Goal: Task Accomplishment & Management: Complete application form

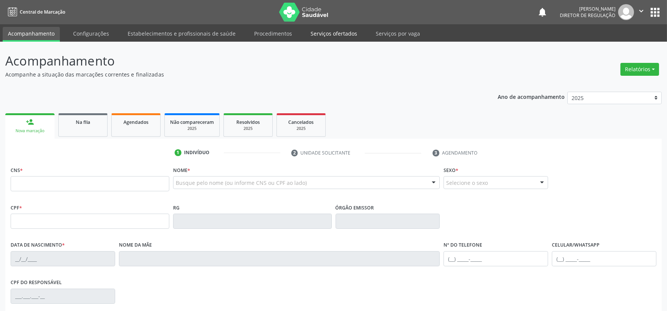
click at [332, 32] on link "Serviços ofertados" at bounding box center [333, 33] width 57 height 13
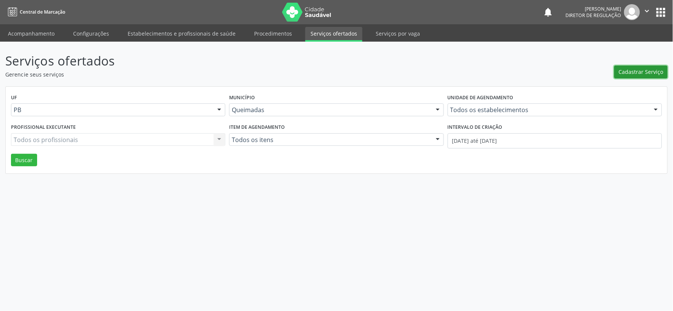
click at [645, 70] on span "Cadastrar Serviço" at bounding box center [641, 72] width 45 height 8
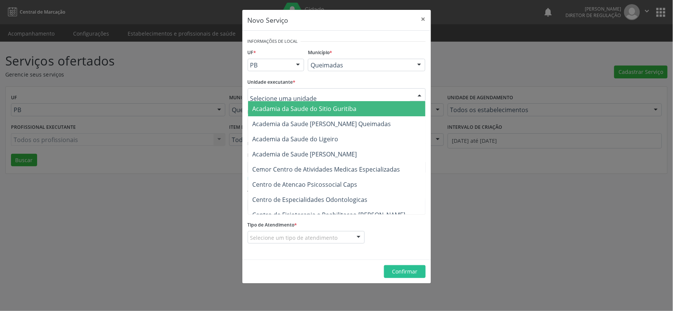
click at [419, 93] on div at bounding box center [419, 95] width 11 height 13
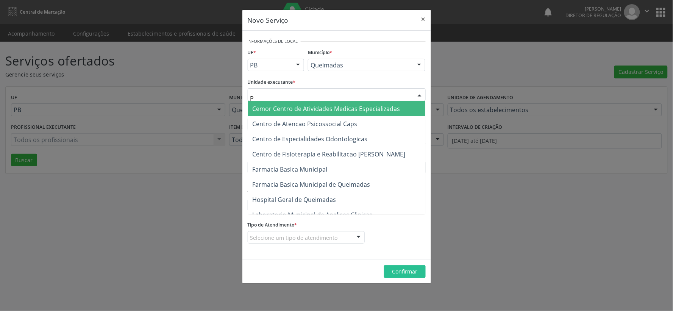
type input "PO"
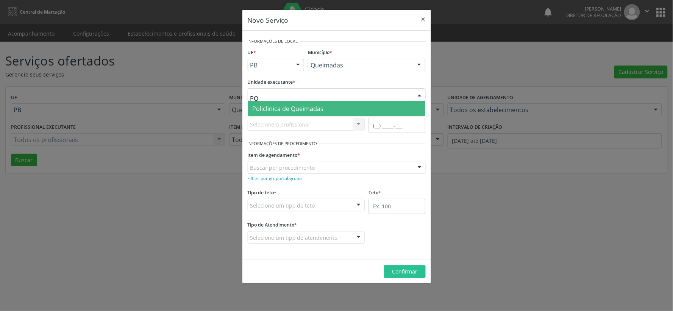
click at [345, 103] on span "Policlinica de Queimadas" at bounding box center [336, 108] width 177 height 15
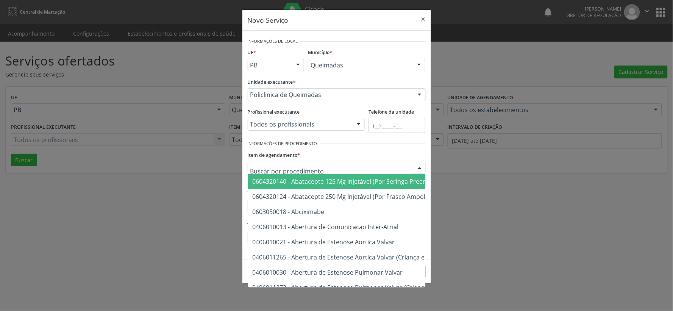
click at [421, 165] on div at bounding box center [419, 167] width 11 height 13
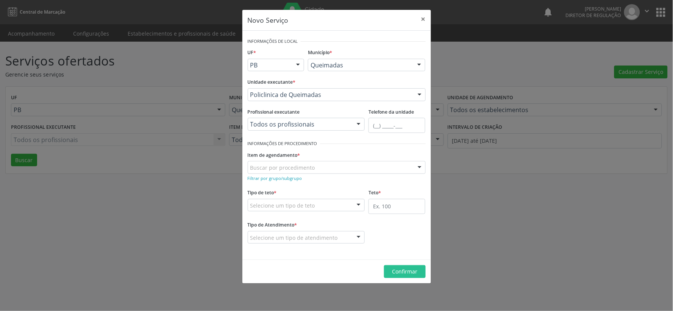
click at [342, 153] on div "Item de agendamento * Buscar por procedimento 0604320140 - Abatacepte 125 Mg In…" at bounding box center [337, 161] width 178 height 24
click at [271, 180] on small "Filtrar por grupo/subgrupo" at bounding box center [275, 178] width 55 height 6
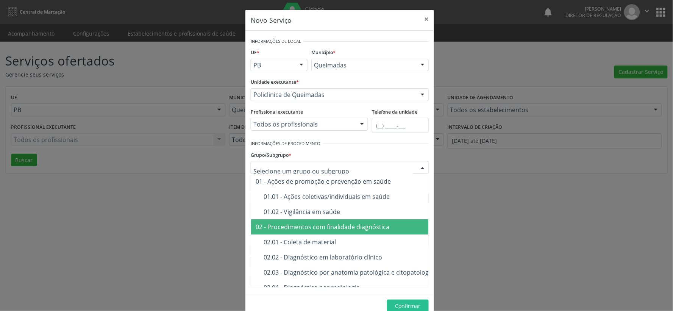
click at [355, 225] on div "02 - Procedimentos com finalidade diagnóstica" at bounding box center [388, 227] width 264 height 6
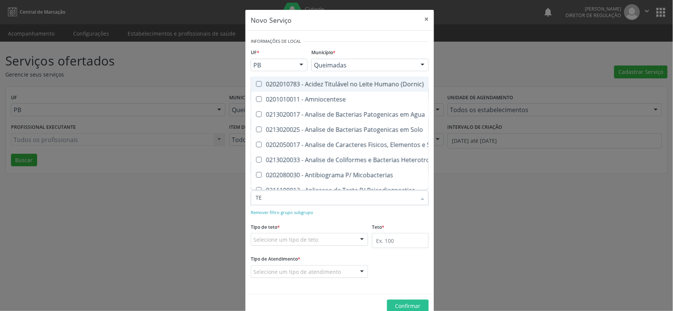
type input "T"
type input "O"
type input "EMIS"
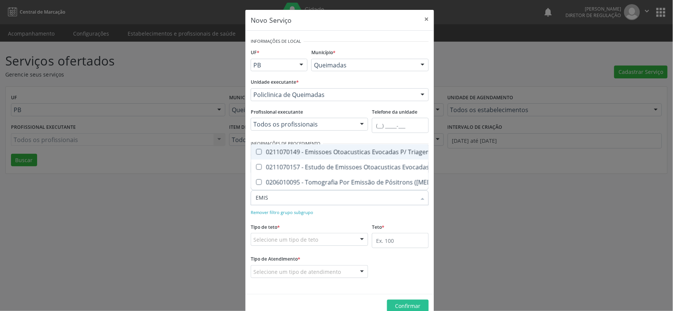
click at [256, 149] on Orelhinha\) at bounding box center [259, 152] width 6 height 6
click at [255, 149] on Orelhinha\) "checkbox" at bounding box center [253, 151] width 5 height 5
checkbox Orelhinha\) "true"
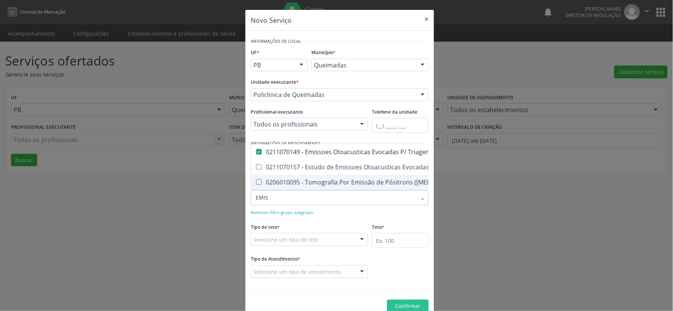
click at [336, 226] on div "Tipo de teto * Selecione um tipo de teto Teto financeiro Teto físico Nenhum res…" at bounding box center [309, 233] width 117 height 24
checkbox \(Eoa\) "true"
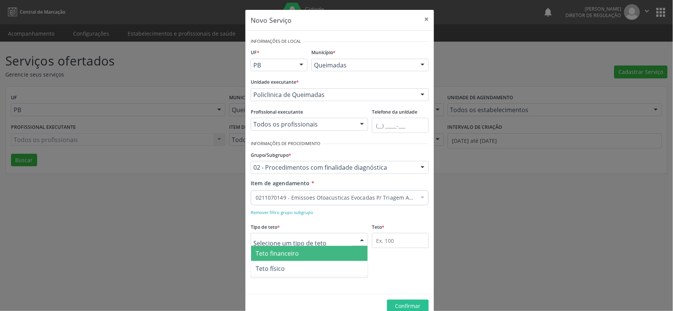
click at [359, 238] on div at bounding box center [361, 239] width 11 height 13
click at [328, 251] on span "Teto financeiro" at bounding box center [309, 253] width 117 height 15
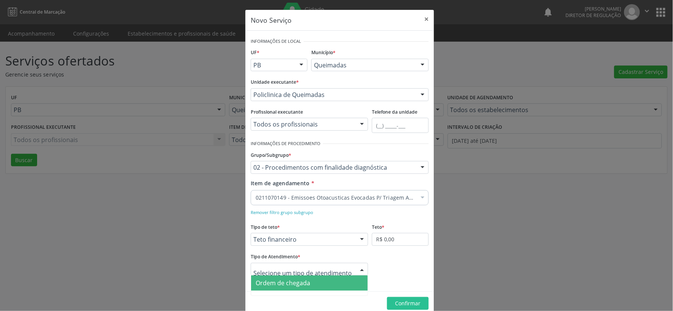
click at [356, 269] on div at bounding box center [361, 269] width 11 height 13
click at [313, 285] on span "Ordem de chegada" at bounding box center [309, 282] width 117 height 15
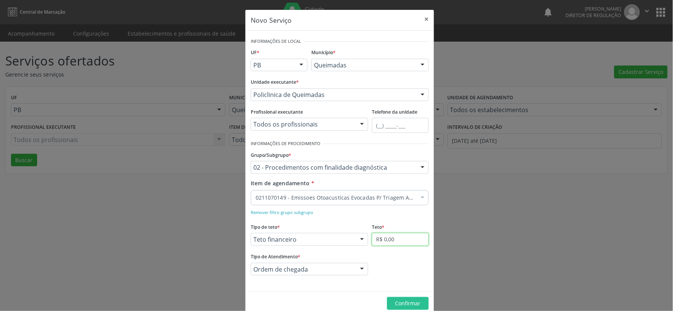
drag, startPoint x: 414, startPoint y: 240, endPoint x: 407, endPoint y: 228, distance: 14.2
click at [414, 237] on input "R$ 0,00" at bounding box center [400, 239] width 57 height 13
type input "R$ 1.000,00"
click at [411, 303] on span "Confirmar" at bounding box center [407, 303] width 25 height 7
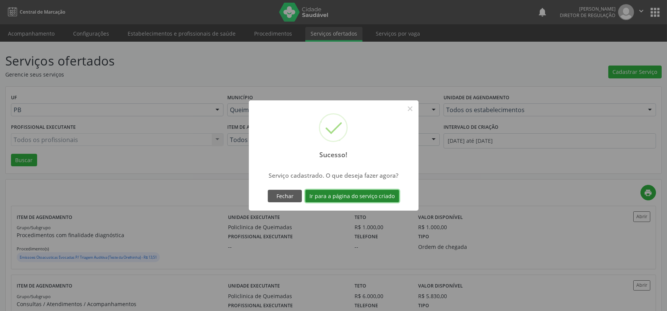
click at [360, 196] on button "Ir para a página do serviço criado" at bounding box center [352, 196] width 94 height 13
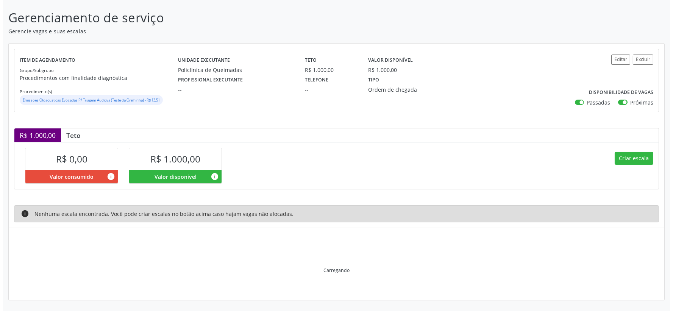
scroll to position [7, 0]
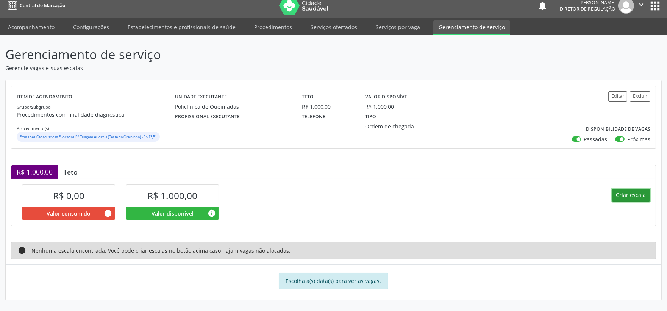
click at [644, 195] on button "Criar escala" at bounding box center [631, 195] width 39 height 13
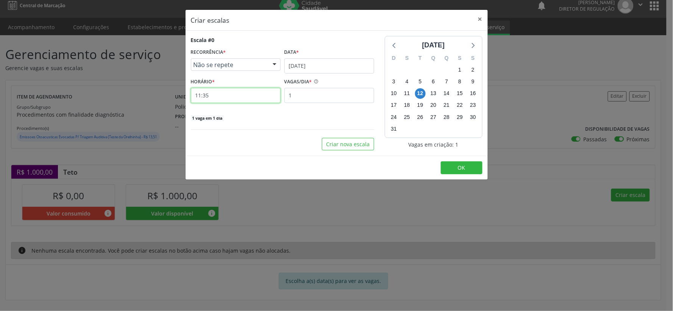
click at [230, 97] on input "11:35" at bounding box center [236, 95] width 90 height 15
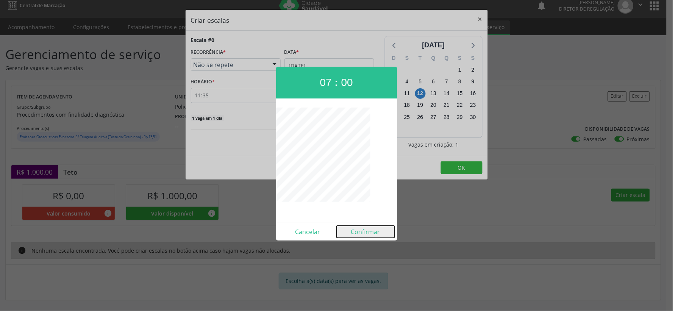
click at [359, 228] on button "Confirmar" at bounding box center [366, 232] width 58 height 12
type input "07:00"
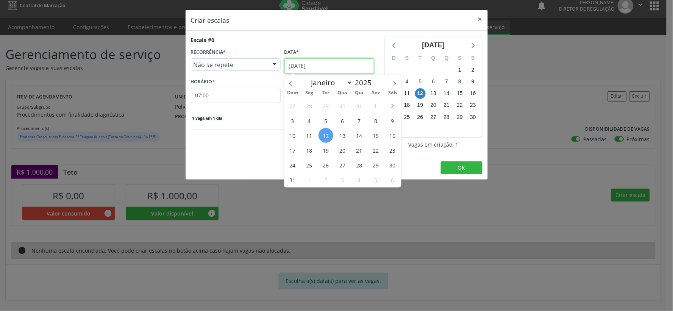
click at [339, 65] on input "[DATE]" at bounding box center [329, 65] width 90 height 15
click at [325, 150] on span "19" at bounding box center [325, 150] width 15 height 15
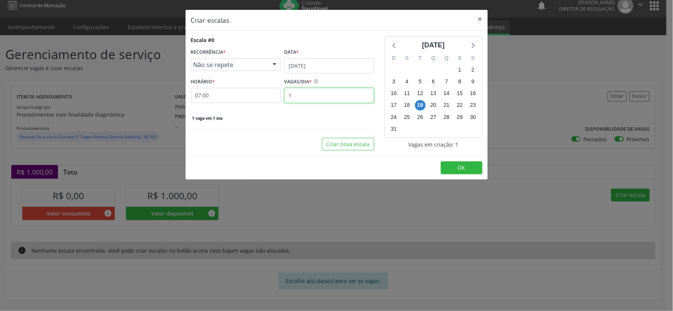
click at [301, 94] on input "1" at bounding box center [329, 95] width 90 height 15
type input "20"
click at [460, 164] on span "OK" at bounding box center [462, 167] width 8 height 7
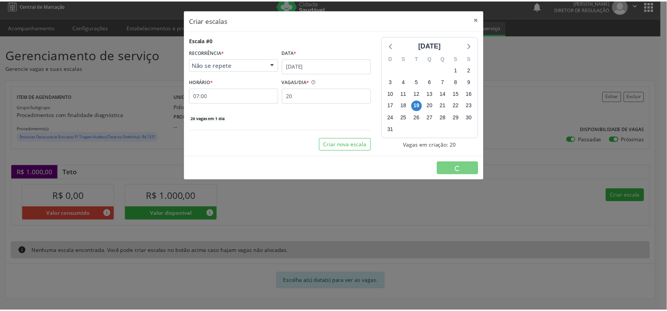
scroll to position [0, 0]
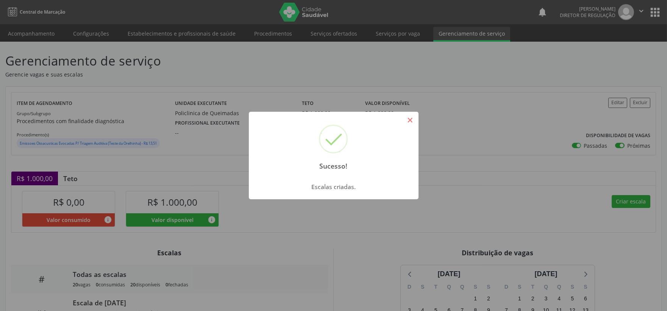
click at [413, 117] on button "×" at bounding box center [410, 120] width 13 height 13
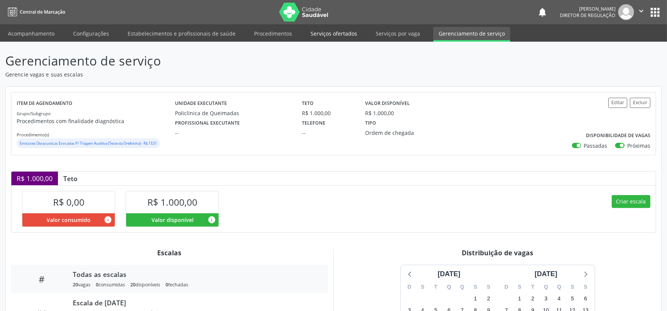
click at [327, 31] on link "Serviços ofertados" at bounding box center [333, 33] width 57 height 13
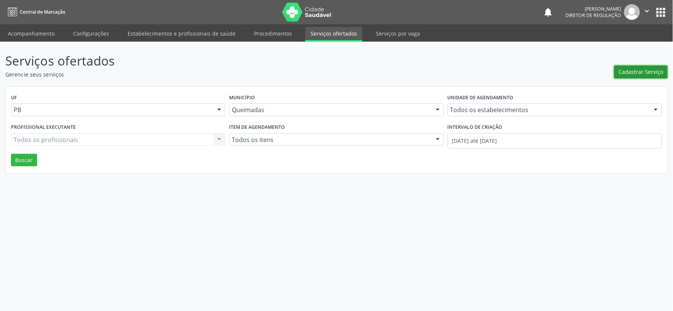
click at [633, 74] on span "Cadastrar Serviço" at bounding box center [641, 72] width 45 height 8
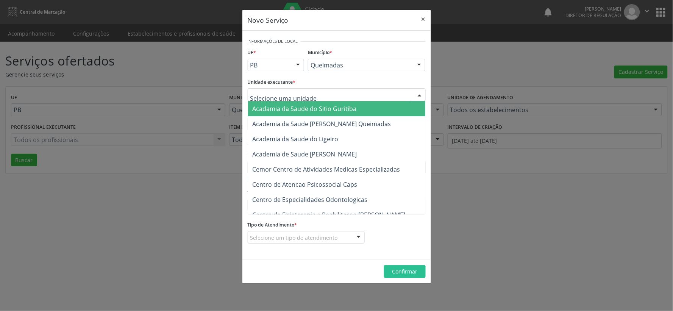
click at [421, 96] on div at bounding box center [419, 95] width 11 height 13
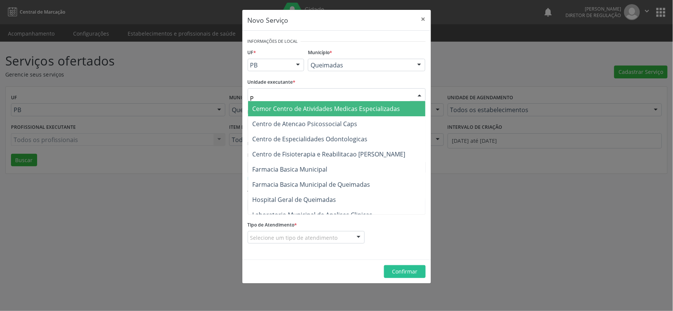
type input "PO"
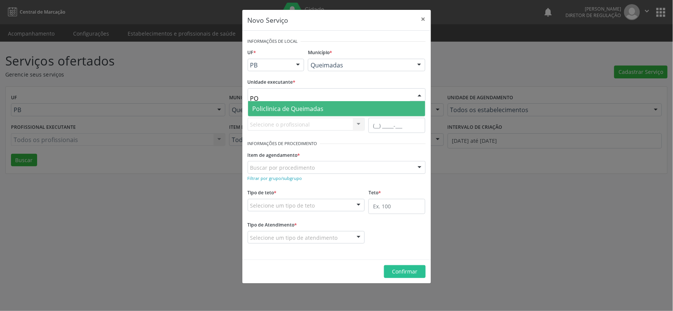
click at [320, 103] on span "Policlinica de Queimadas" at bounding box center [336, 108] width 177 height 15
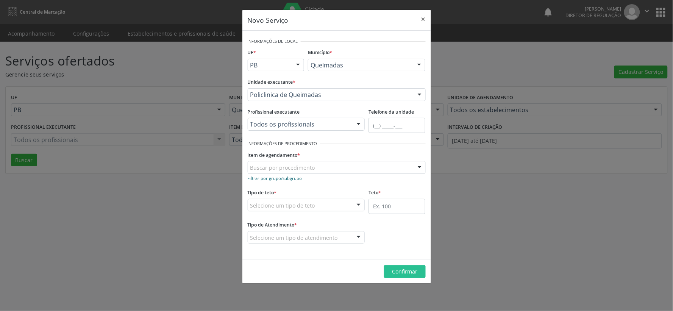
click at [275, 179] on small "Filtrar por grupo/subgrupo" at bounding box center [275, 178] width 55 height 6
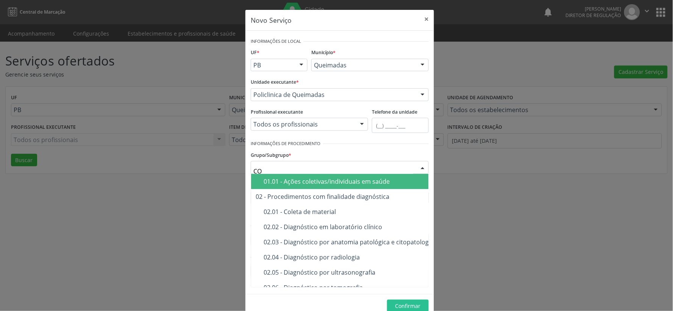
type input "CON"
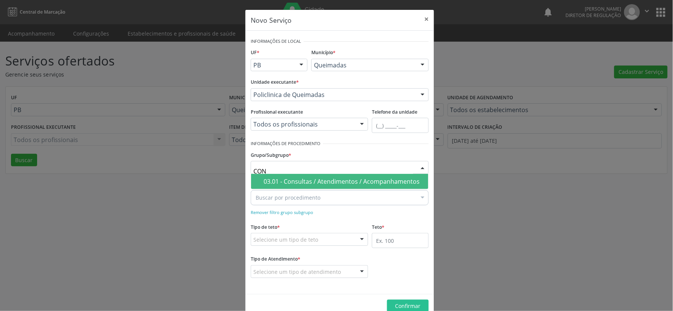
click at [361, 183] on div "03.01 - Consultas / Atendimentos / Acompanhamentos" at bounding box center [344, 181] width 160 height 6
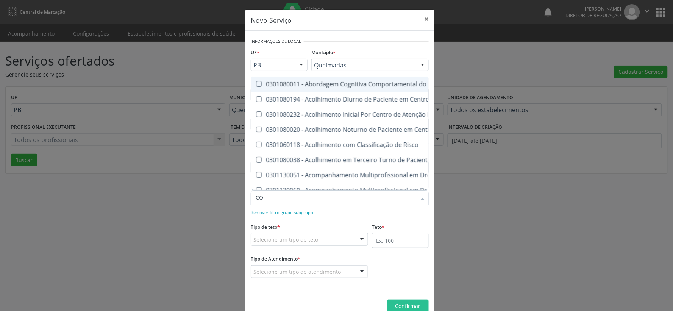
type input "C"
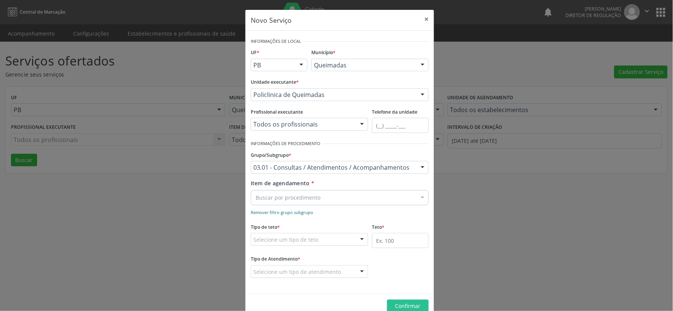
click at [270, 214] on small "Remover filtro grupo subgrupo" at bounding box center [282, 212] width 62 height 6
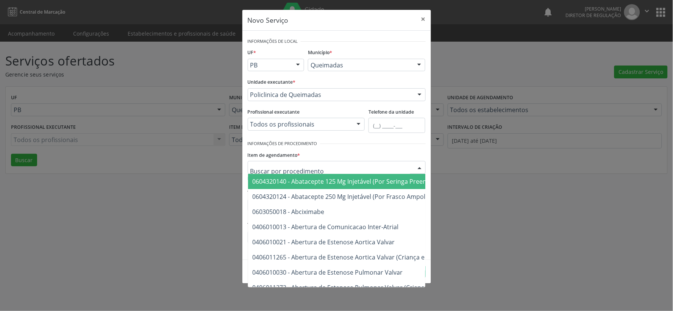
click at [282, 166] on input "text" at bounding box center [330, 171] width 160 height 15
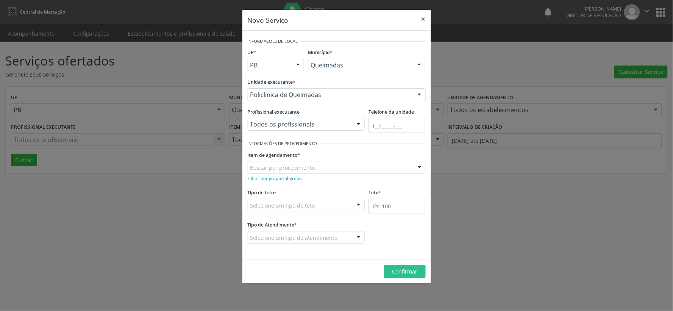
click at [386, 153] on div "Item de agendamento * Buscar por procedimento 0604320140 - Abatacepte 125 Mg In…" at bounding box center [337, 161] width 178 height 24
click at [266, 178] on small "Filtrar por grupo/subgrupo" at bounding box center [275, 178] width 55 height 6
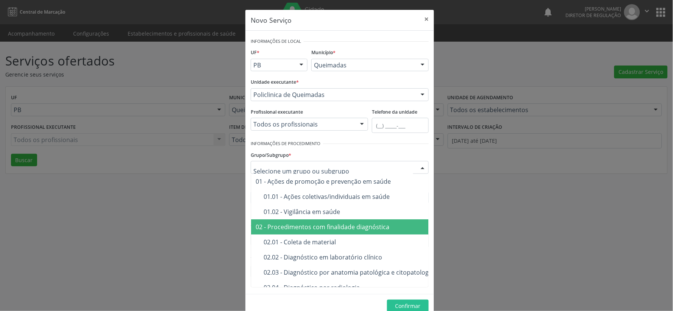
click at [317, 229] on div "02 - Procedimentos com finalidade diagnóstica" at bounding box center [388, 227] width 264 height 6
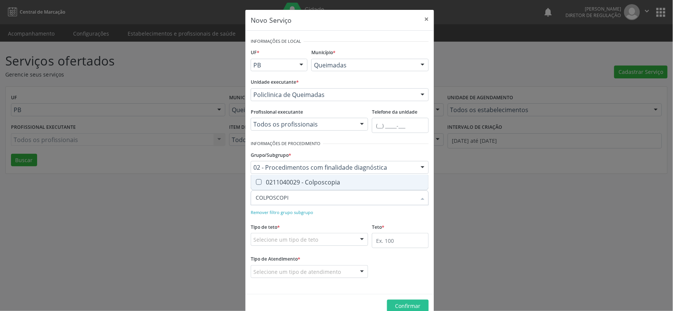
type input "COLPOSCOPIA"
click at [256, 183] on Colposcopia at bounding box center [259, 182] width 6 height 6
click at [254, 183] on Colposcopia "checkbox" at bounding box center [253, 181] width 5 height 5
checkbox Colposcopia "true"
click at [361, 239] on div at bounding box center [361, 239] width 11 height 13
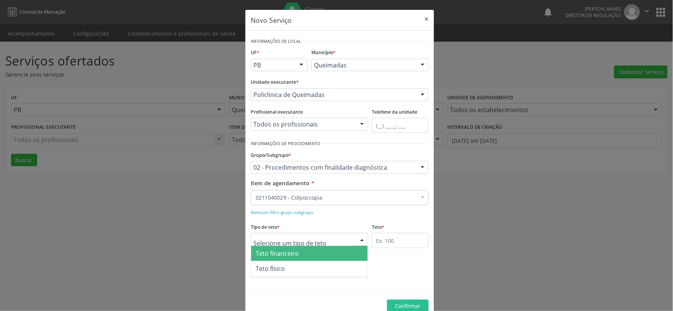
click at [332, 253] on span "Teto financeiro" at bounding box center [309, 253] width 117 height 15
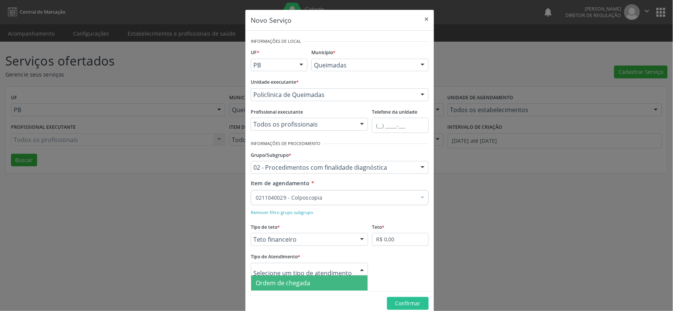
click at [360, 267] on div at bounding box center [361, 269] width 11 height 13
click at [327, 284] on span "Ordem de chegada" at bounding box center [309, 282] width 117 height 15
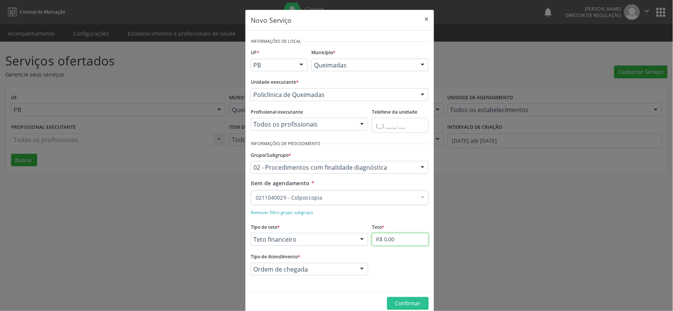
click at [395, 237] on input "R$ 0,00" at bounding box center [400, 239] width 57 height 13
type input "R$ 1.000,00"
click at [404, 305] on span "Confirmar" at bounding box center [407, 303] width 25 height 7
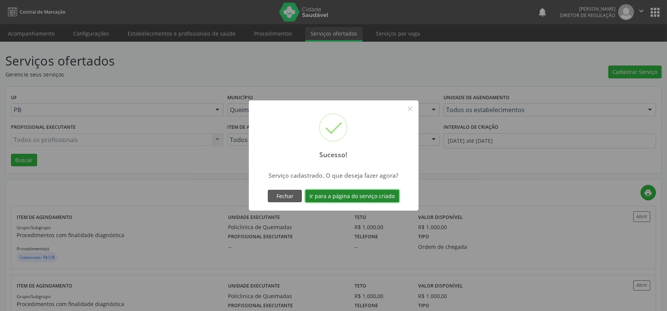
click at [388, 195] on button "Ir para a página do serviço criado" at bounding box center [352, 196] width 94 height 13
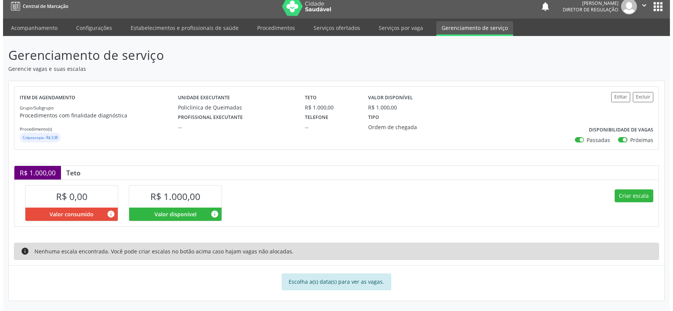
scroll to position [7, 0]
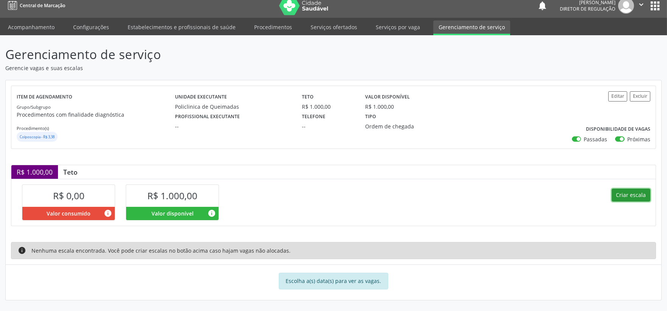
click at [627, 191] on button "Criar escala" at bounding box center [631, 195] width 39 height 13
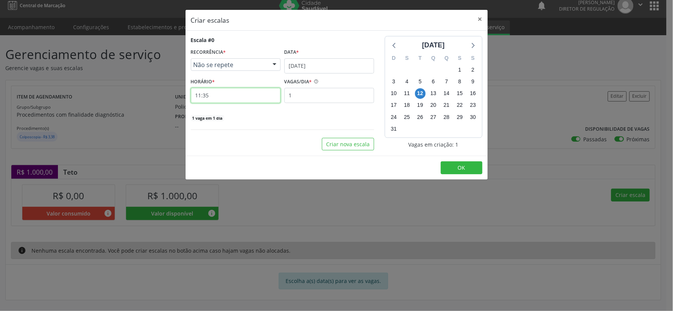
click at [216, 95] on input "11:35" at bounding box center [236, 95] width 90 height 15
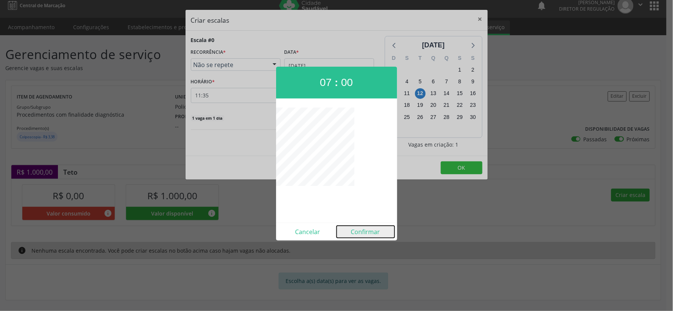
click at [362, 228] on button "Confirmar" at bounding box center [366, 232] width 58 height 12
type input "07:00"
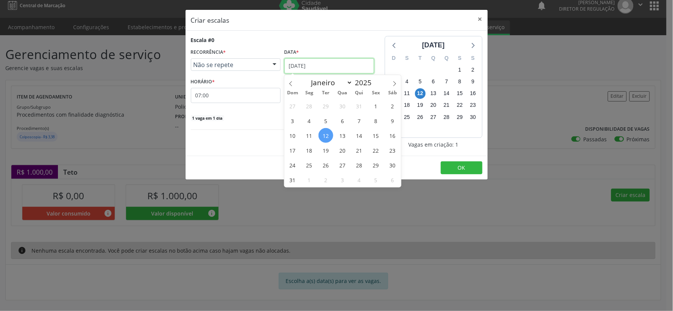
click at [335, 61] on input "[DATE]" at bounding box center [329, 65] width 90 height 15
click at [363, 166] on span "28" at bounding box center [359, 165] width 15 height 15
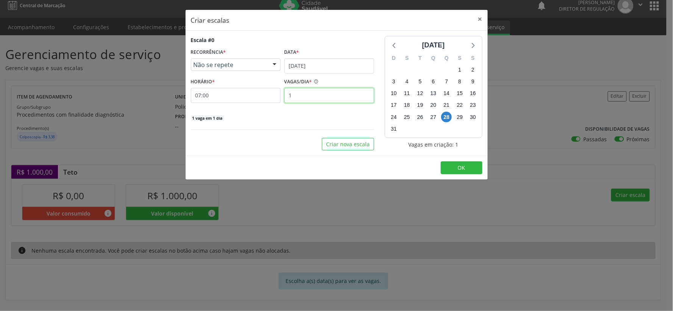
click at [321, 99] on input "1" at bounding box center [329, 95] width 90 height 15
type input "12"
click at [460, 170] on span "OK" at bounding box center [462, 167] width 8 height 7
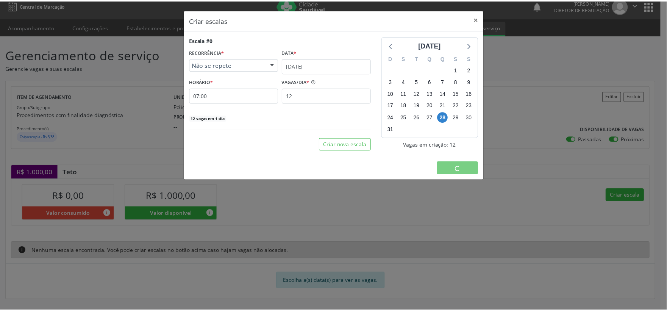
scroll to position [0, 0]
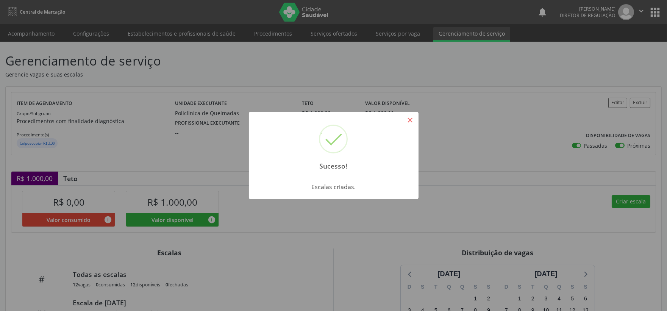
click at [409, 121] on button "×" at bounding box center [410, 120] width 13 height 13
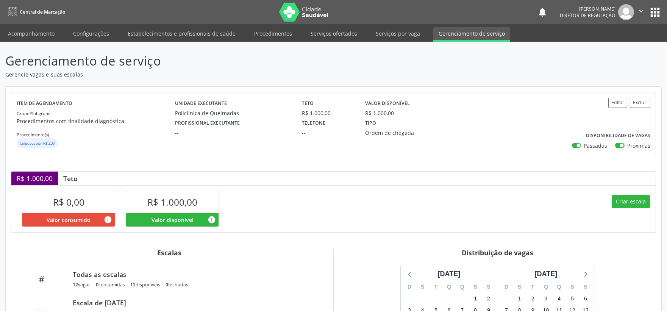
click at [641, 11] on icon "" at bounding box center [641, 11] width 8 height 8
click at [605, 47] on link "Sair" at bounding box center [622, 46] width 52 height 11
